Goal: Task Accomplishment & Management: Complete application form

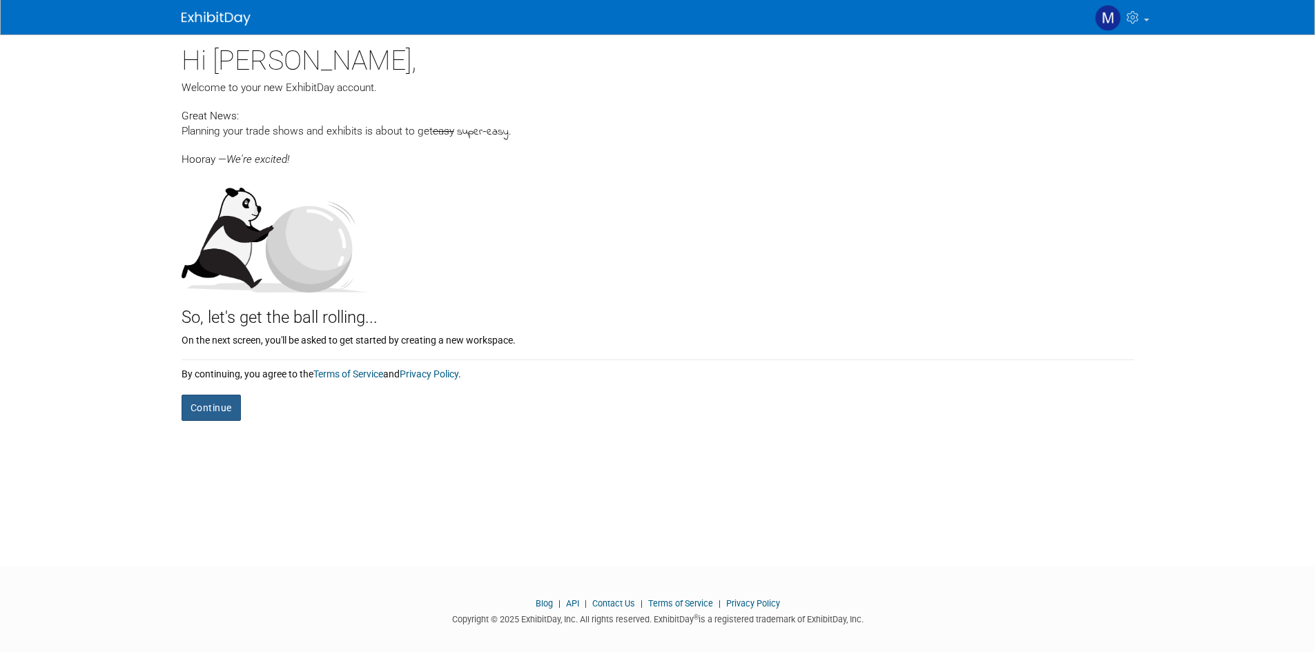
click at [200, 396] on button "Continue" at bounding box center [210, 408] width 59 height 26
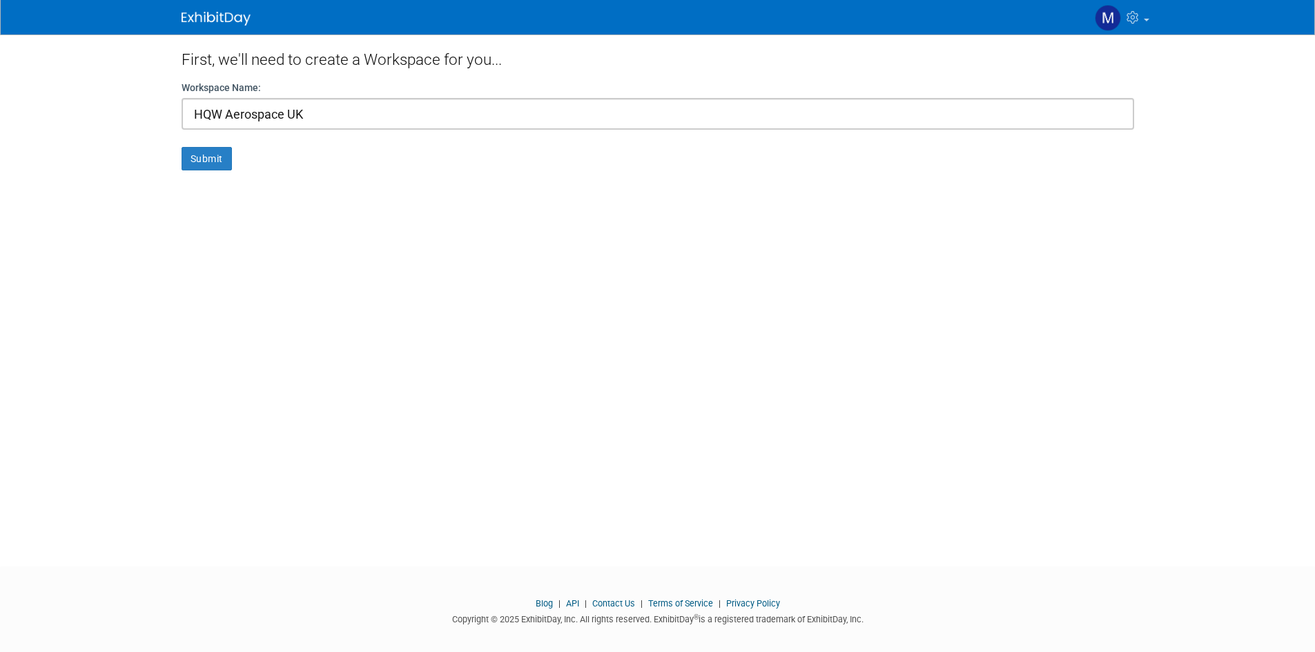
type input "HQW Aerospace UK"
click at [211, 162] on button "Submit" at bounding box center [206, 158] width 50 height 23
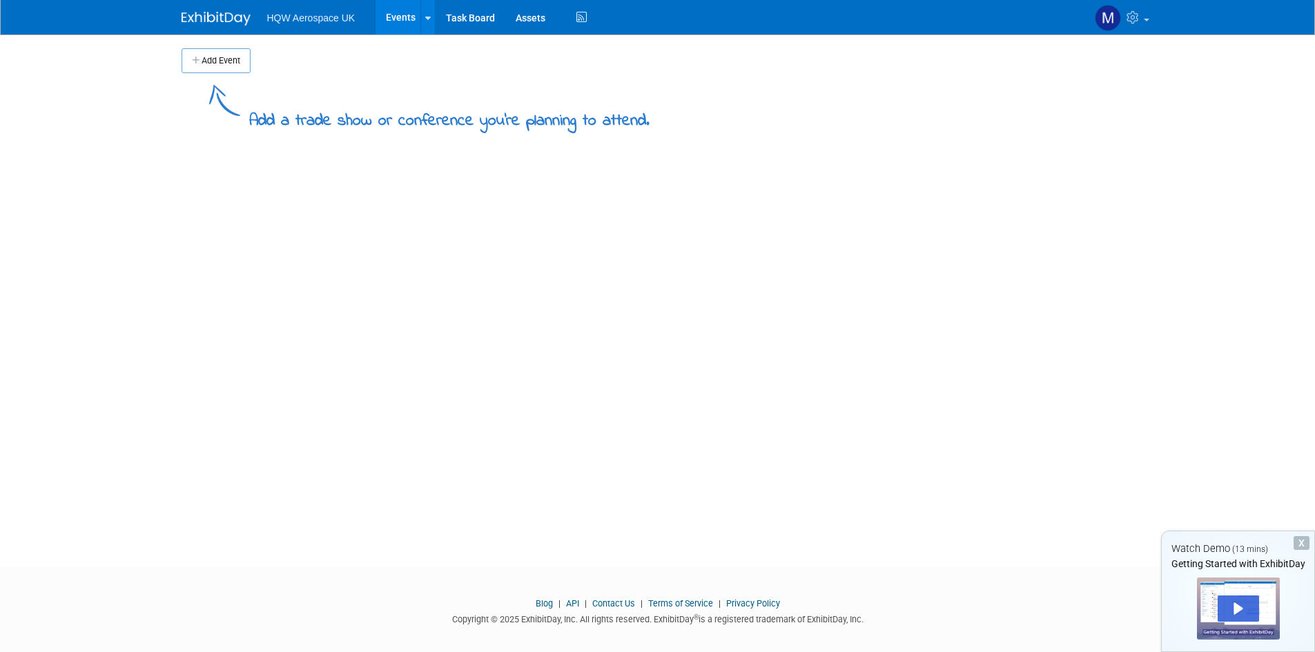
click at [209, 58] on button "Add Event" at bounding box center [215, 60] width 69 height 25
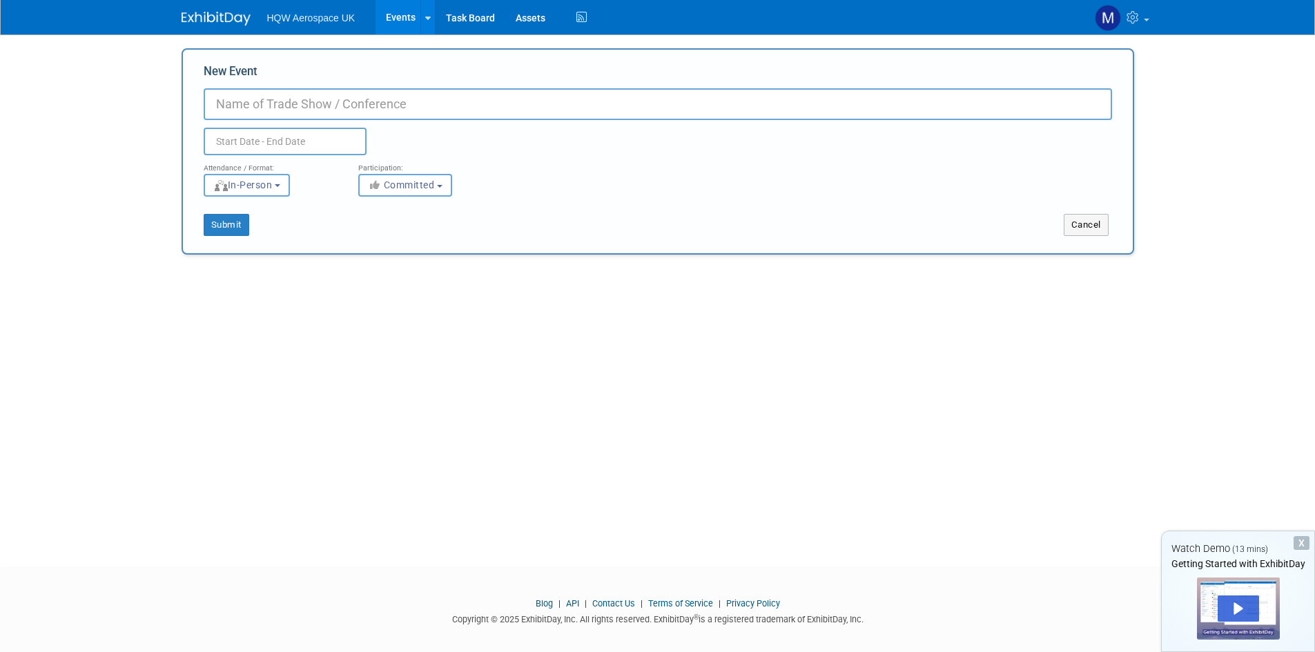
click at [255, 97] on input "New Event" at bounding box center [658, 104] width 908 height 32
type input "FIA 2026"
click at [235, 139] on input "text" at bounding box center [285, 142] width 163 height 28
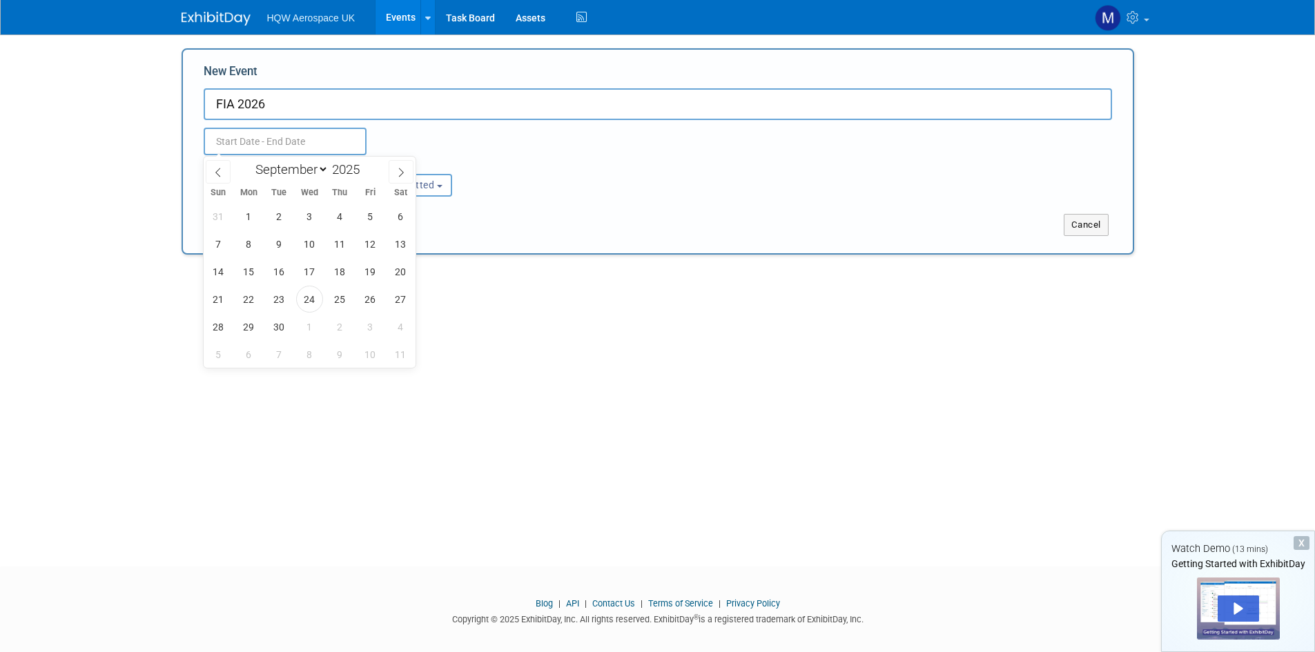
click at [384, 173] on div "January February March April May June July August September October November De…" at bounding box center [309, 168] width 159 height 23
click at [402, 173] on icon at bounding box center [401, 172] width 5 height 9
select select "11"
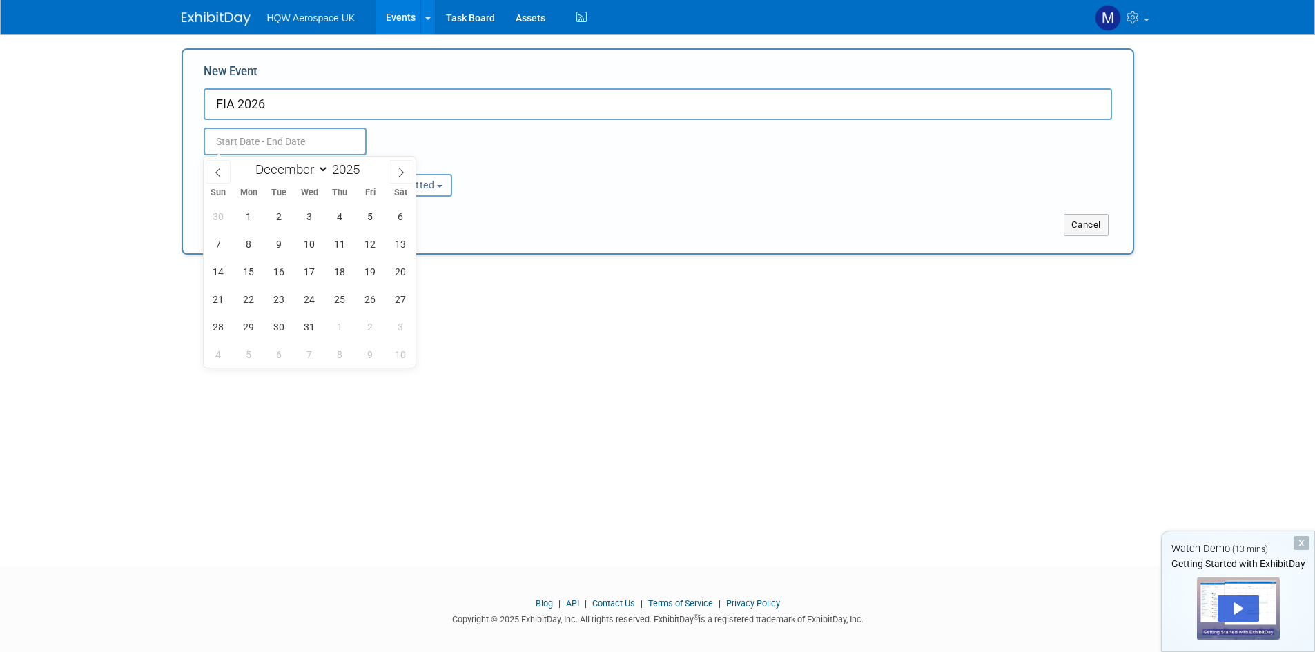
click at [402, 173] on icon at bounding box center [401, 172] width 5 height 9
type input "2026"
click at [402, 173] on icon at bounding box center [401, 172] width 5 height 9
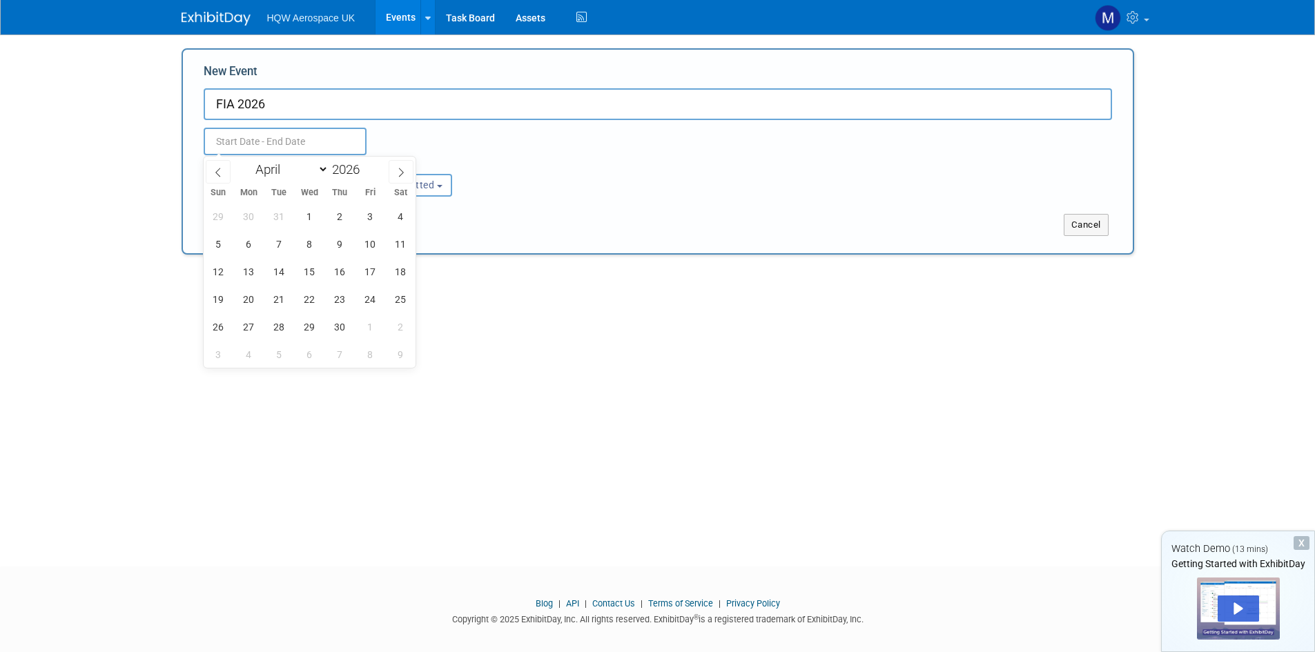
click at [402, 173] on icon at bounding box center [401, 172] width 5 height 9
select select "5"
click at [221, 297] on span "21" at bounding box center [218, 299] width 27 height 27
type input "Jun 21, 2026 to Jun 21, 2026"
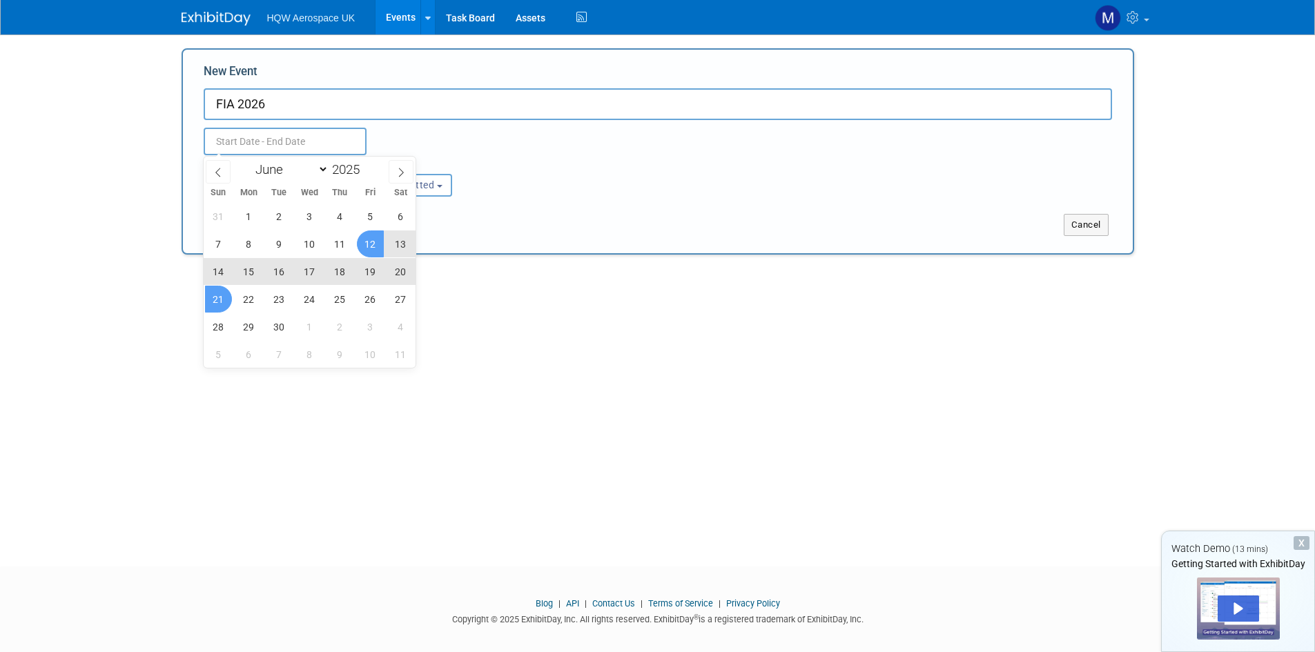
type input "Jun 21, 2026 to Jun 21, 2026"
click at [569, 242] on div "New Event FIA 2026 Jun 21, 2026 to Jun 21, 2026 Duplicate Event Warning Attenda…" at bounding box center [657, 151] width 952 height 206
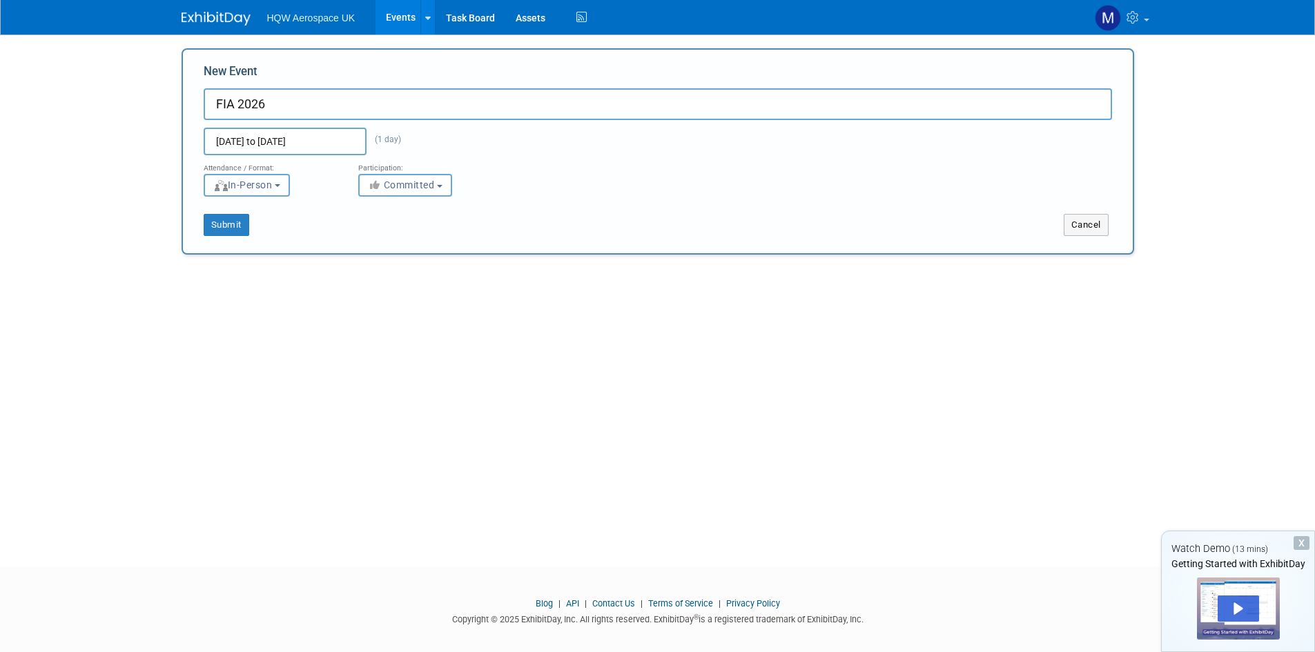
click at [283, 194] on button "In-Person" at bounding box center [247, 185] width 86 height 23
click at [322, 177] on div "<img src="https://www.exhibitday.com/Images/Format-InPerson.png" style="width: …" at bounding box center [271, 185] width 134 height 23
click at [440, 186] on b "button" at bounding box center [440, 186] width 6 height 3
click at [428, 230] on label "Considering" at bounding box center [411, 237] width 91 height 18
click at [371, 233] on input "Considering" at bounding box center [366, 237] width 9 height 9
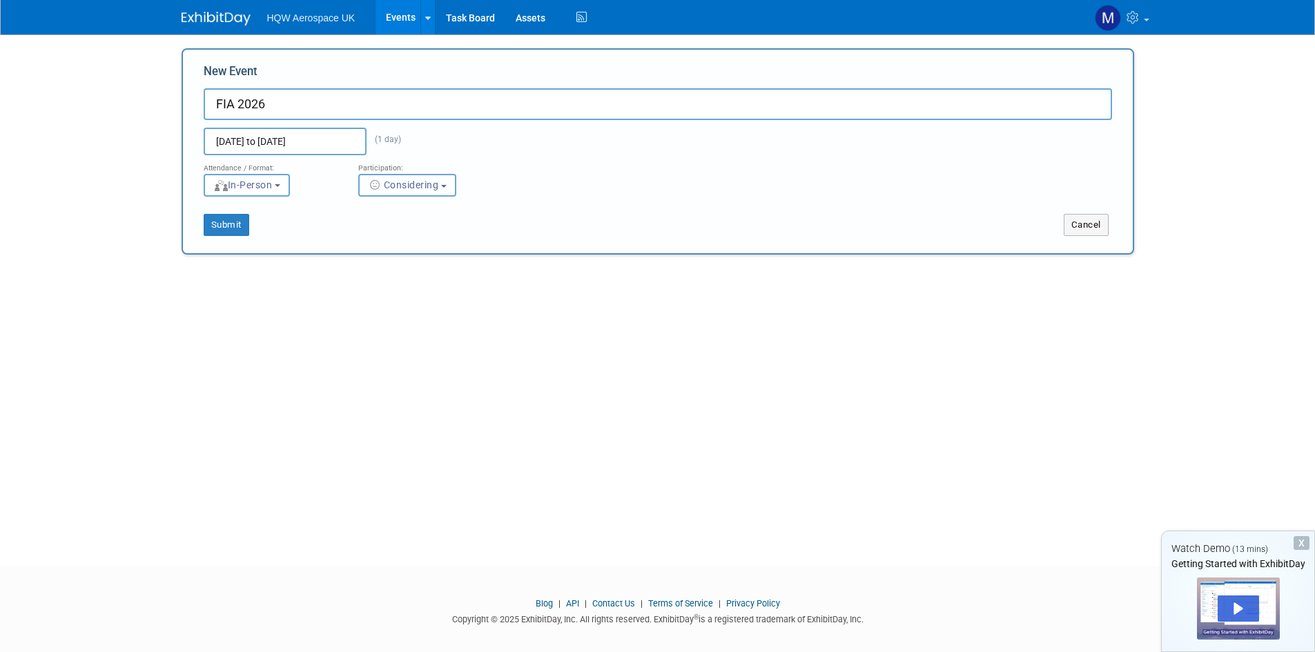
click at [439, 186] on span "Considering" at bounding box center [403, 184] width 71 height 11
click at [433, 219] on label "Committed" at bounding box center [411, 214] width 91 height 18
click at [371, 219] on input "Committed" at bounding box center [366, 214] width 9 height 9
select select "1"
click at [814, 202] on div "Submit Cancel" at bounding box center [657, 216] width 929 height 39
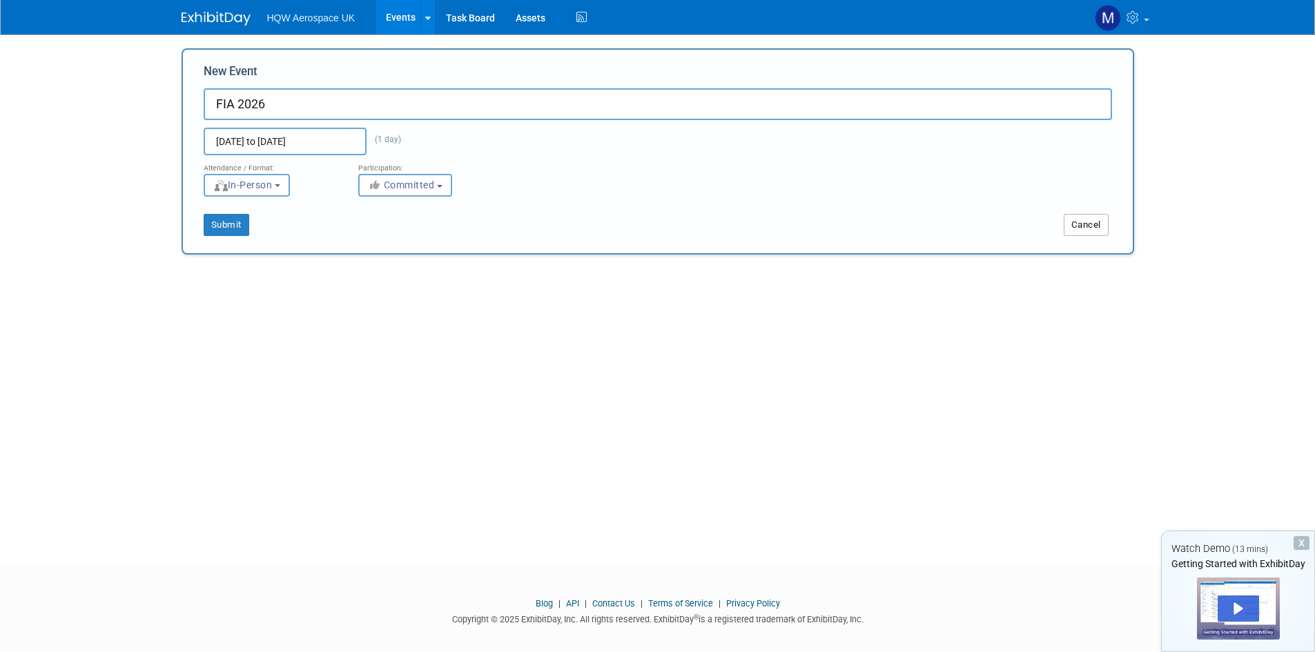
click at [1089, 229] on button "Cancel" at bounding box center [1085, 225] width 45 height 22
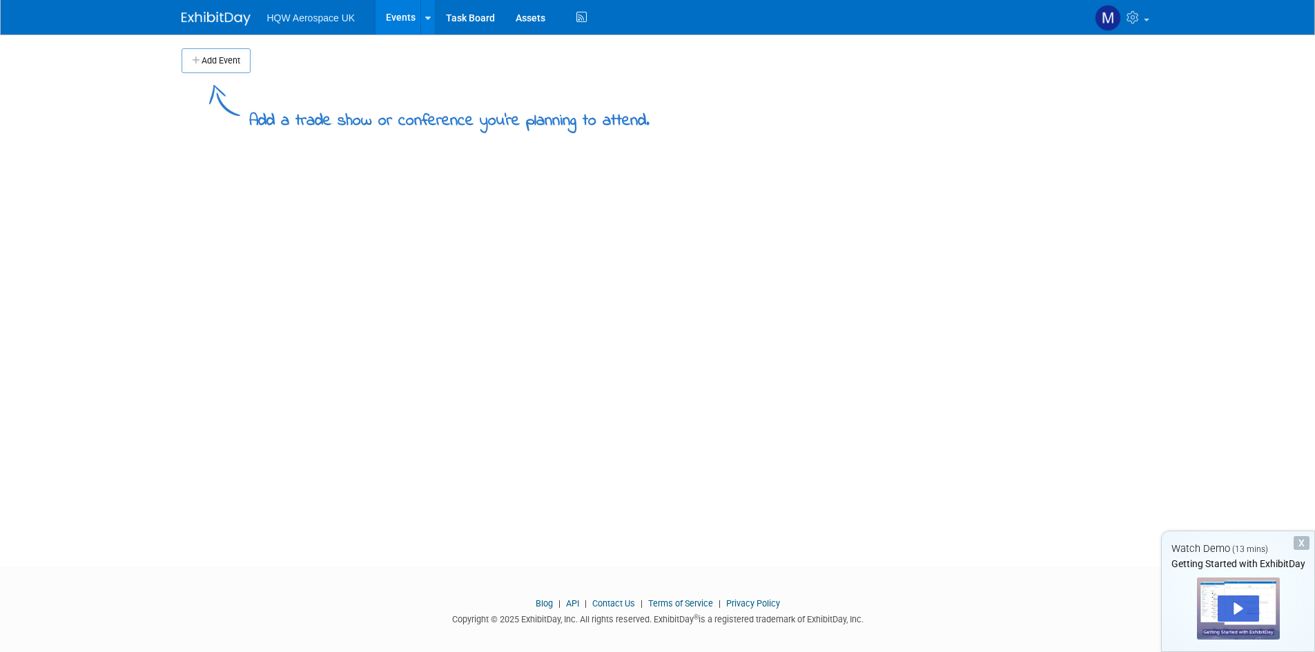
click at [206, 66] on button "Add Event" at bounding box center [215, 60] width 69 height 25
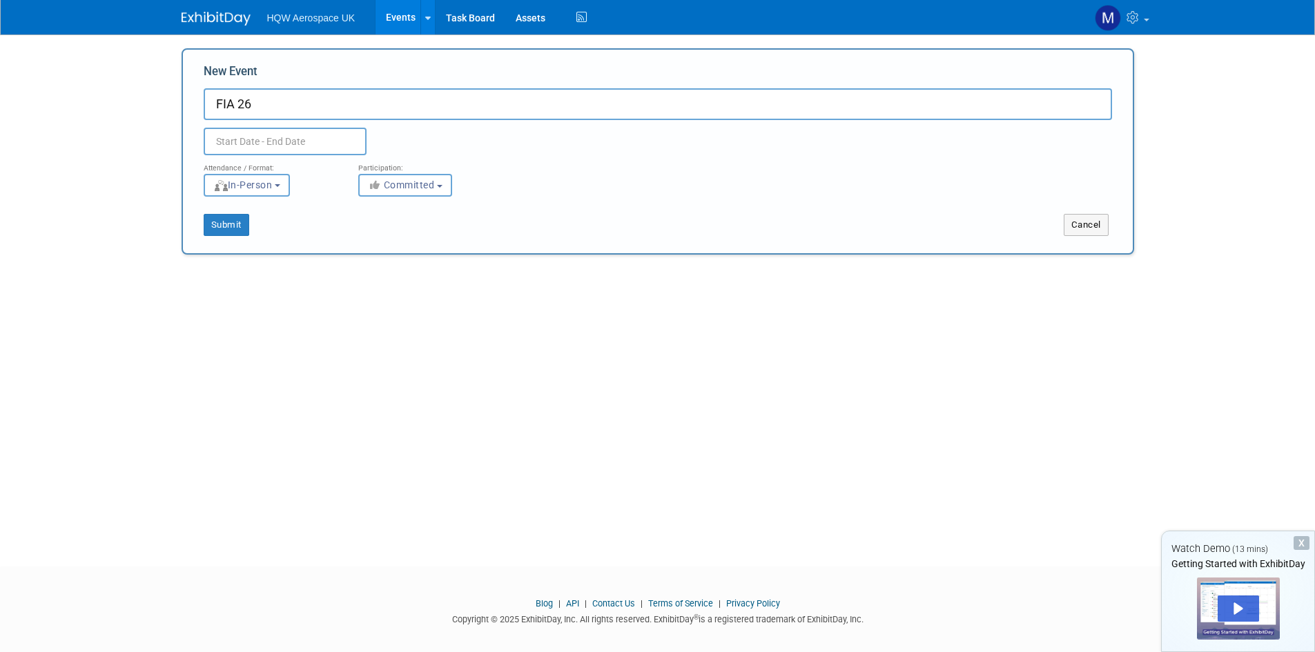
type input "FIA 26"
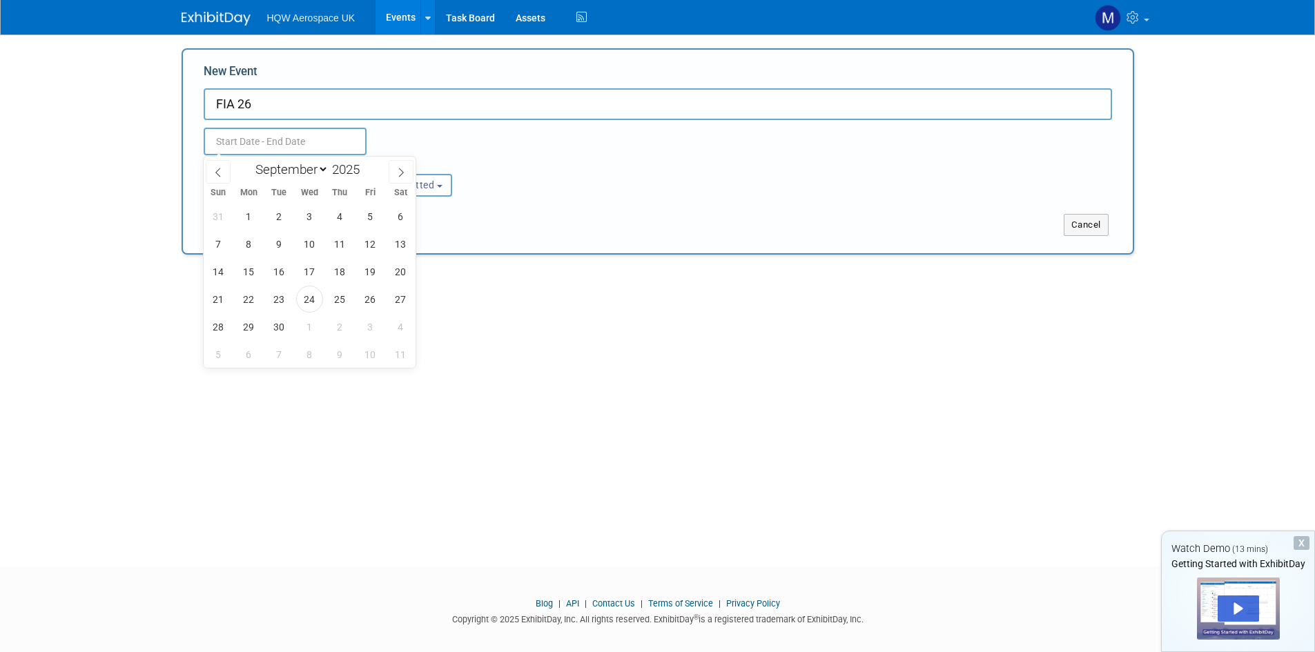
click at [263, 148] on body "HQW Aerospace UK Events Add Event Bulk Upload Events Shareable Event Boards Tas…" at bounding box center [657, 326] width 1315 height 652
click at [350, 171] on input "2025" at bounding box center [348, 169] width 41 height 16
click at [368, 171] on span at bounding box center [365, 174] width 10 height 8
click at [367, 167] on span at bounding box center [365, 165] width 10 height 8
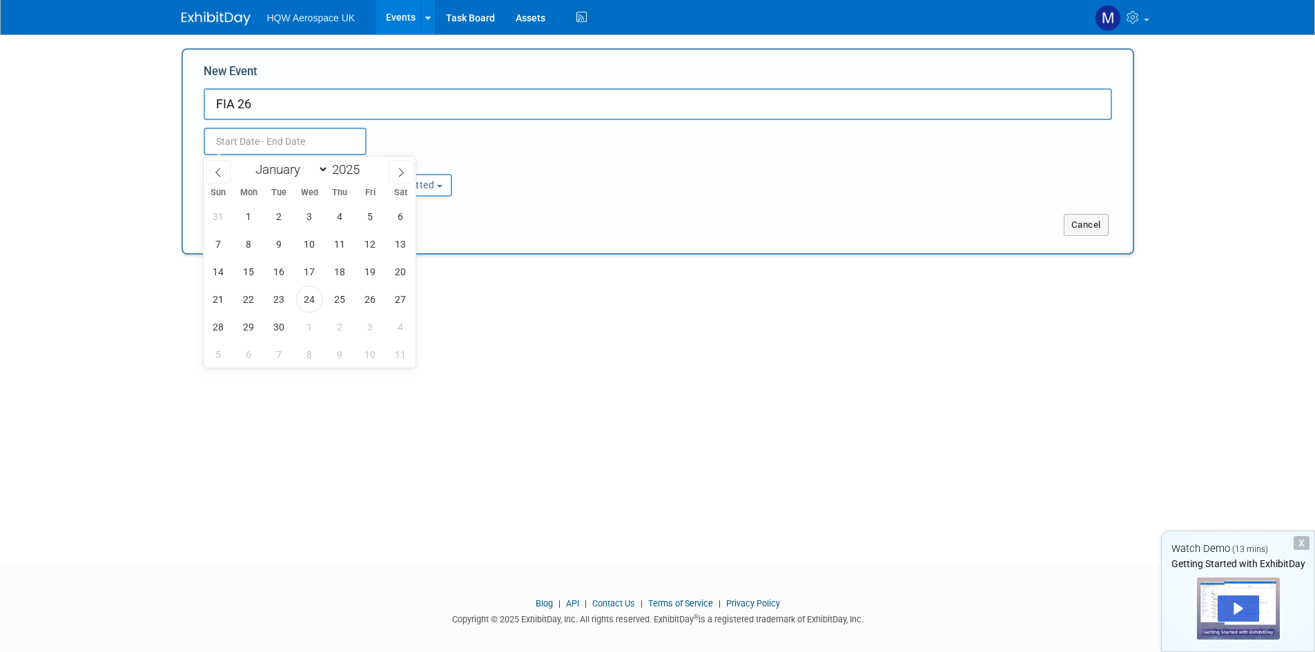
type input "2026"
click at [226, 172] on span at bounding box center [218, 171] width 25 height 23
select select "5"
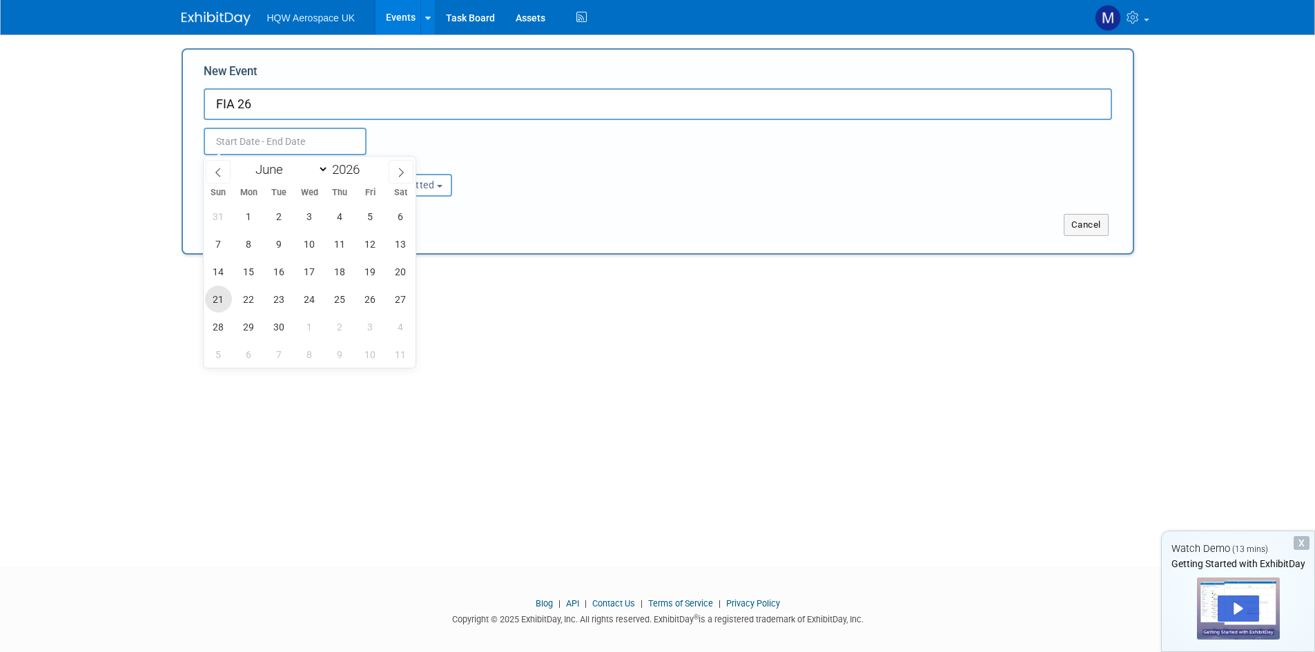
click at [214, 299] on span "21" at bounding box center [218, 299] width 27 height 27
type input "Jun 21, 2026 to Jun 21, 2026"
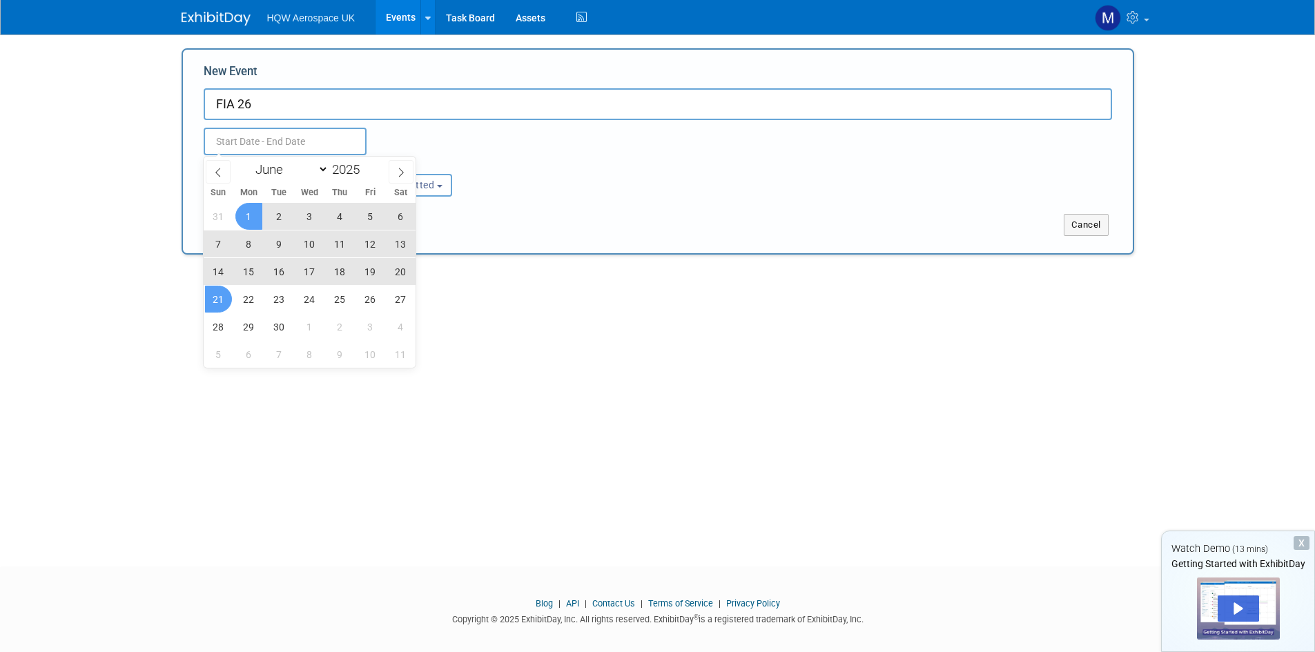
type input "Jun 21, 2026 to Jun 21, 2026"
click at [620, 198] on div "Submit Cancel" at bounding box center [657, 216] width 929 height 39
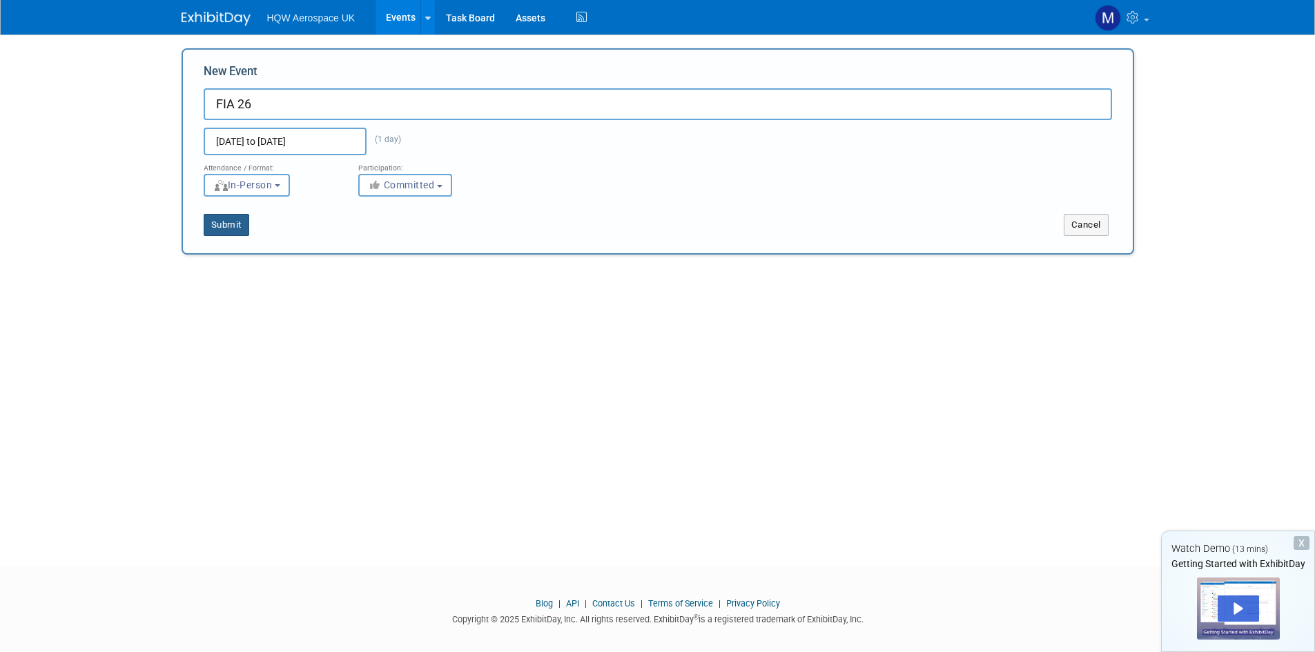
click at [222, 219] on button "Submit" at bounding box center [227, 225] width 46 height 22
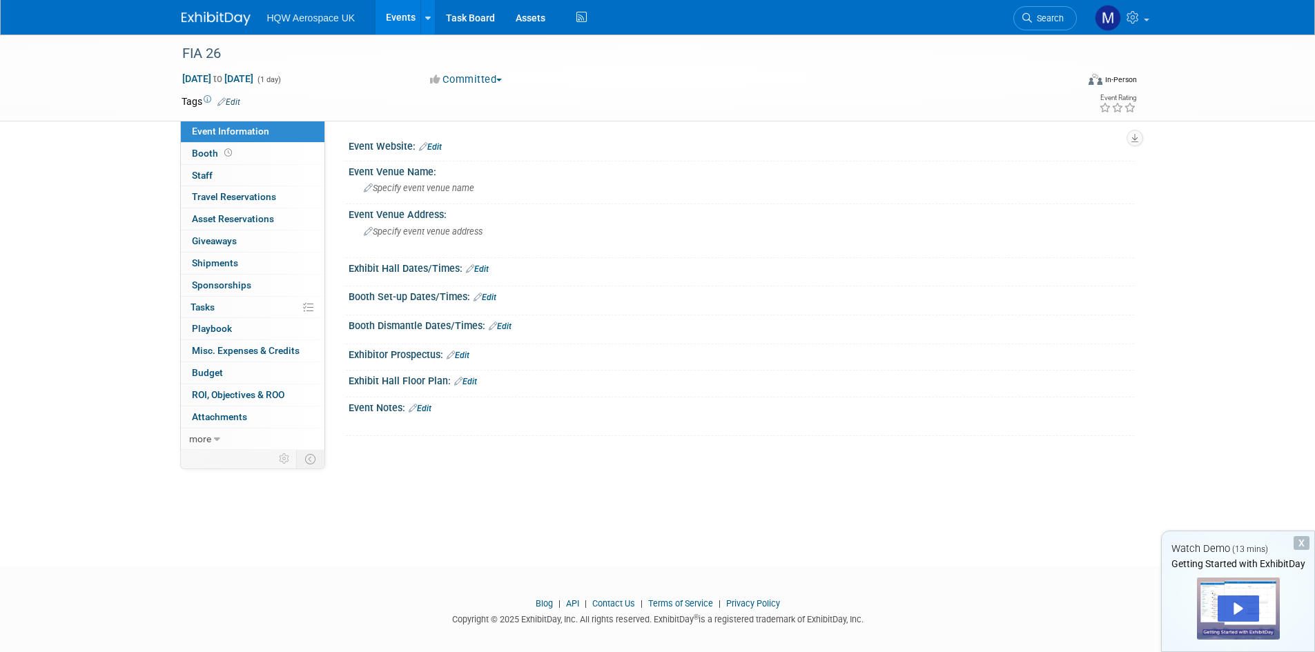
click at [208, 154] on span "Booth" at bounding box center [213, 153] width 43 height 11
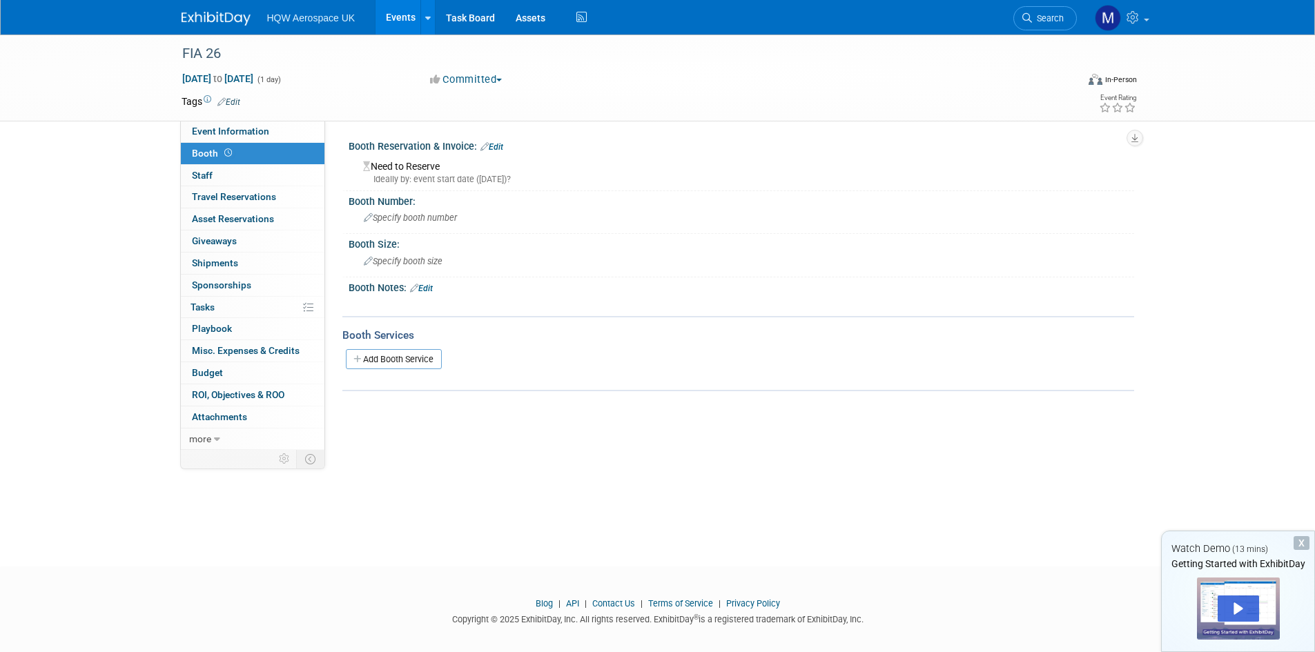
scroll to position [11, 0]
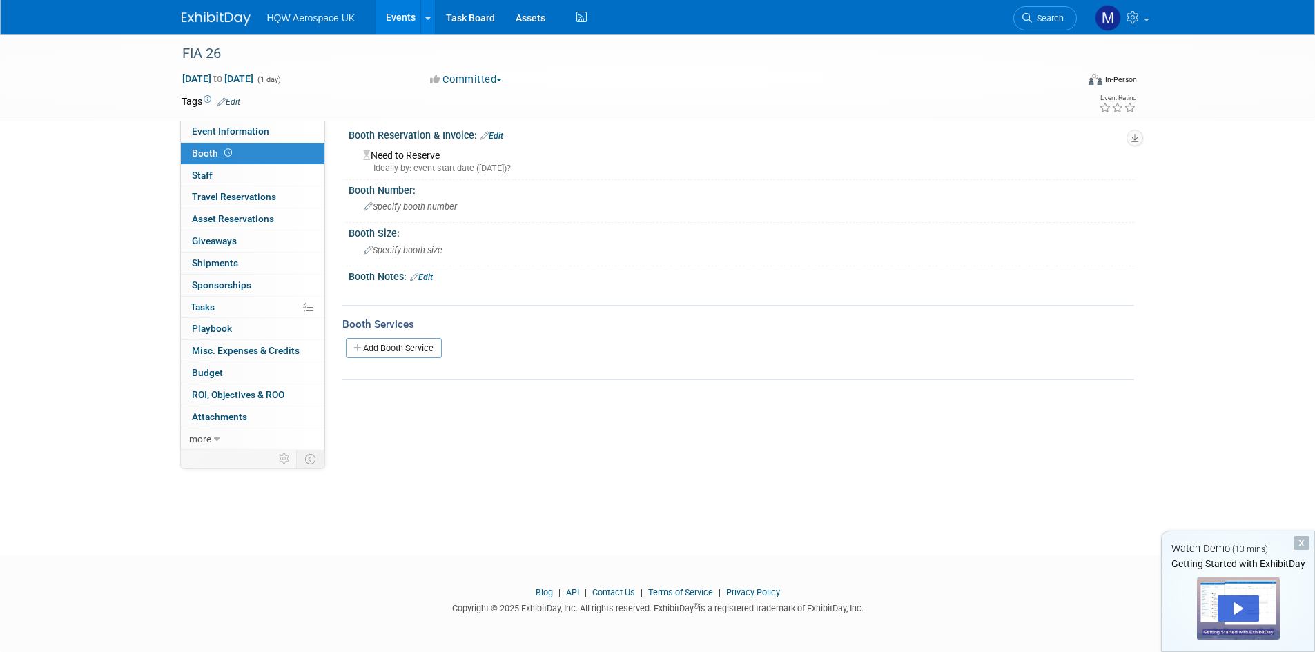
click at [209, 438] on span "more" at bounding box center [200, 438] width 22 height 11
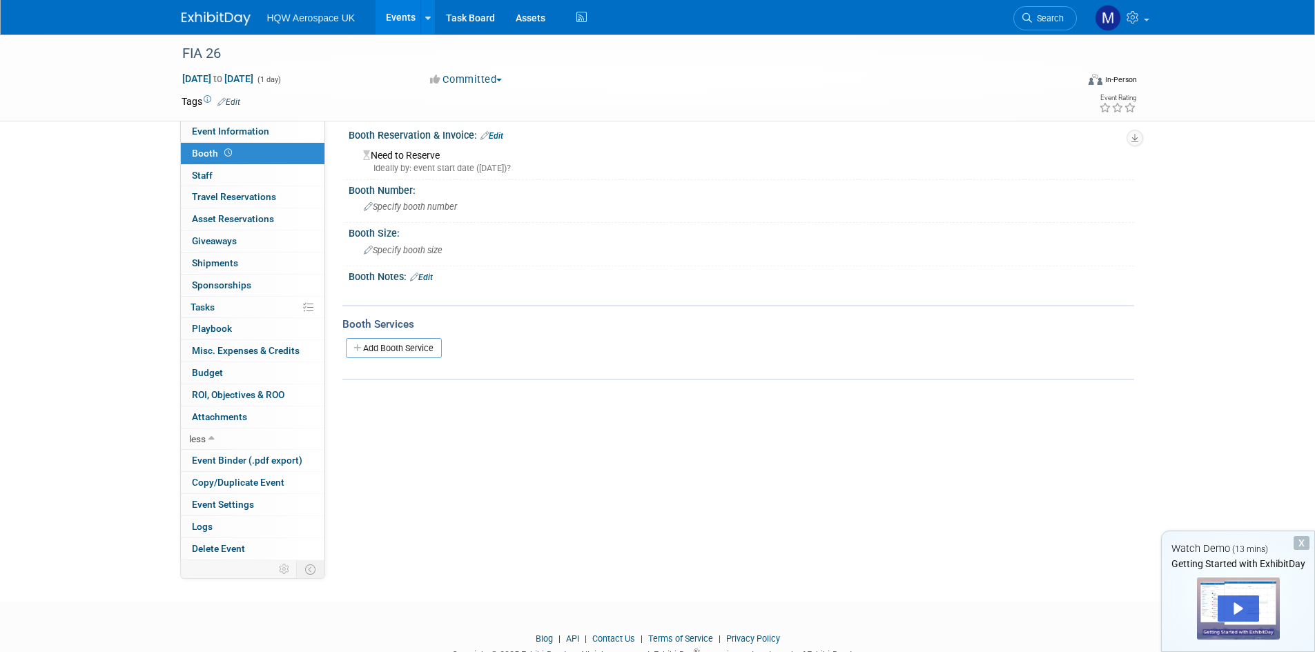
click at [426, 253] on span "Specify booth size" at bounding box center [403, 250] width 79 height 10
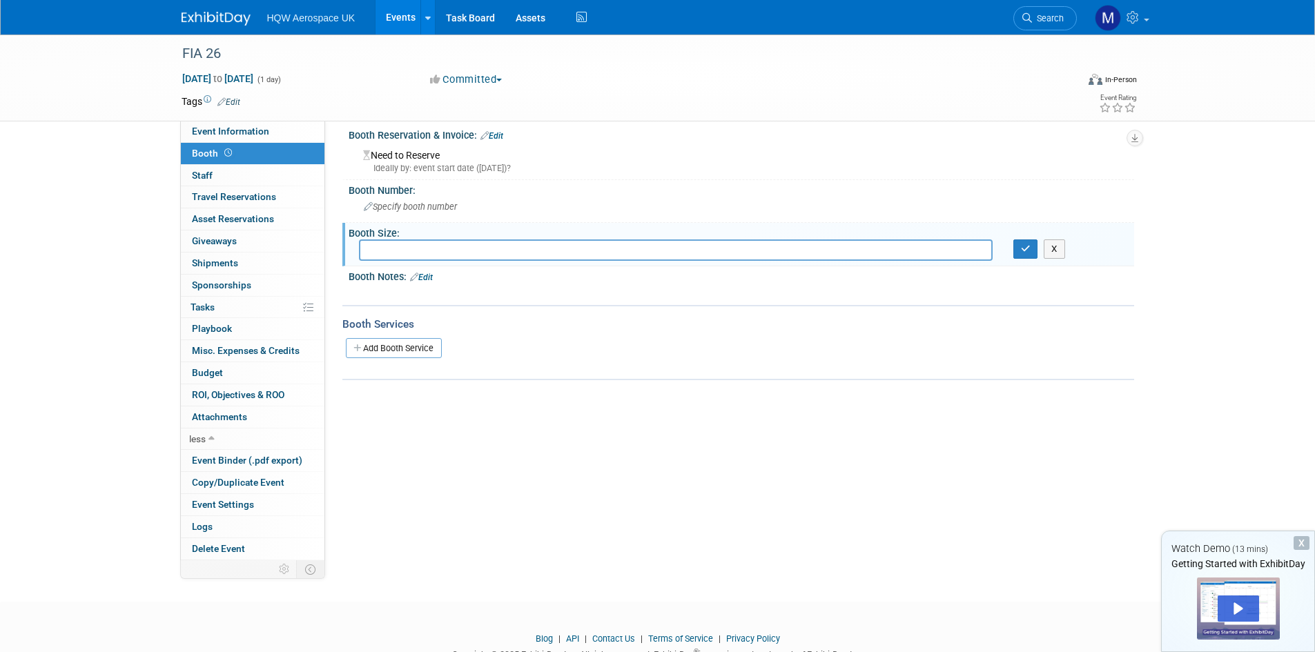
click at [437, 209] on span "Specify booth number" at bounding box center [410, 207] width 93 height 10
